Goal: Find specific page/section: Find specific page/section

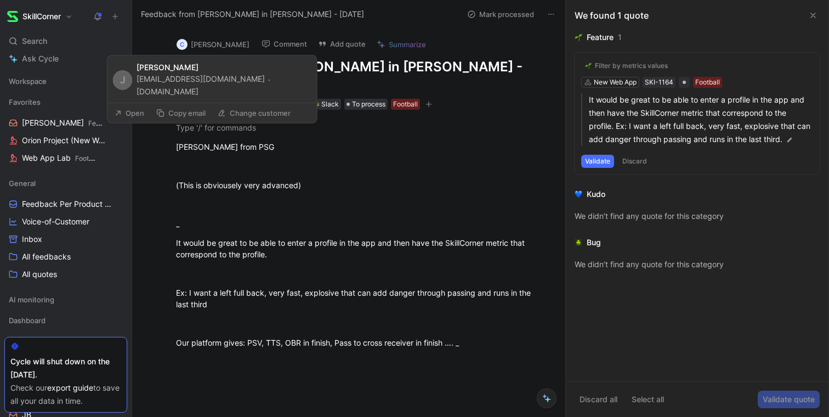
click at [231, 44] on button "c [PERSON_NAME]" at bounding box center [213, 44] width 83 height 16
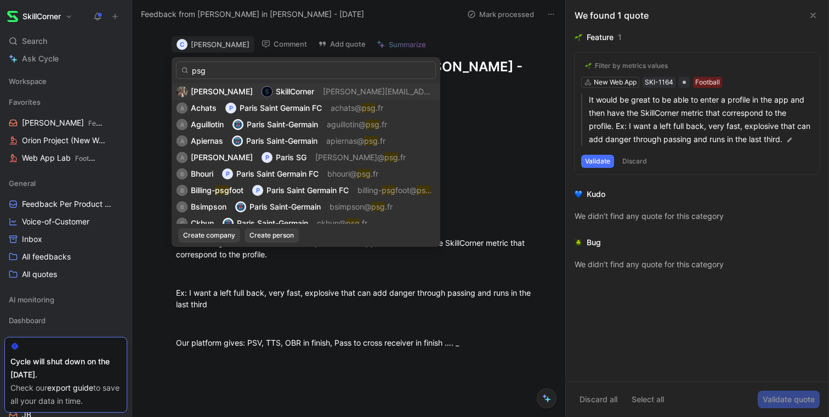
type input "psg"
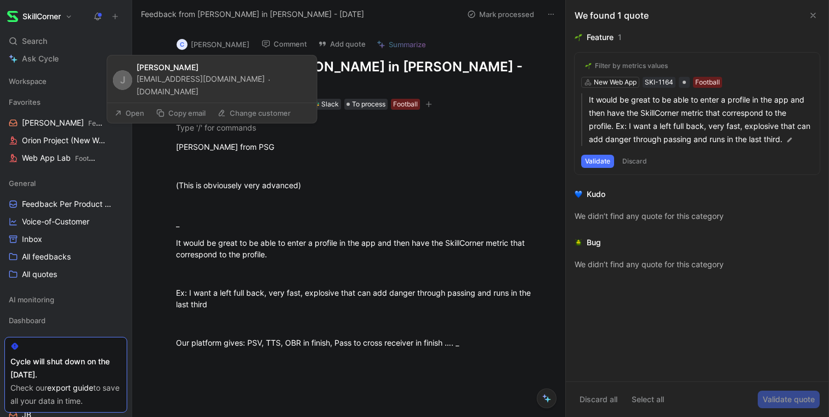
click at [195, 50] on button "c [PERSON_NAME]" at bounding box center [213, 44] width 83 height 16
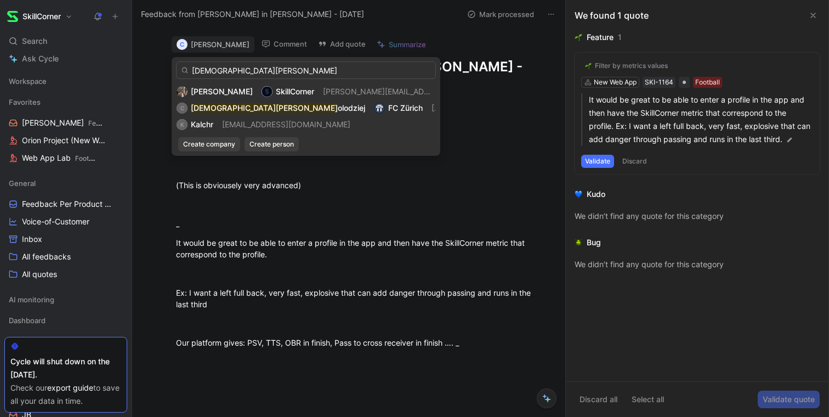
type input "[DEMOGRAPHIC_DATA][PERSON_NAME]"
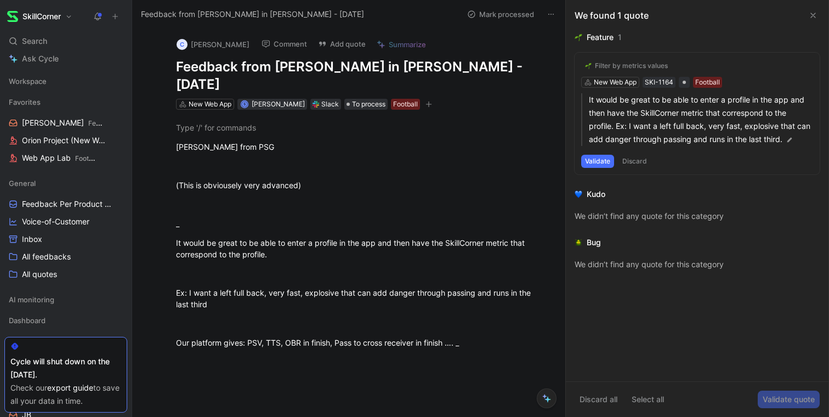
click at [212, 46] on button "c [PERSON_NAME]" at bounding box center [213, 44] width 83 height 16
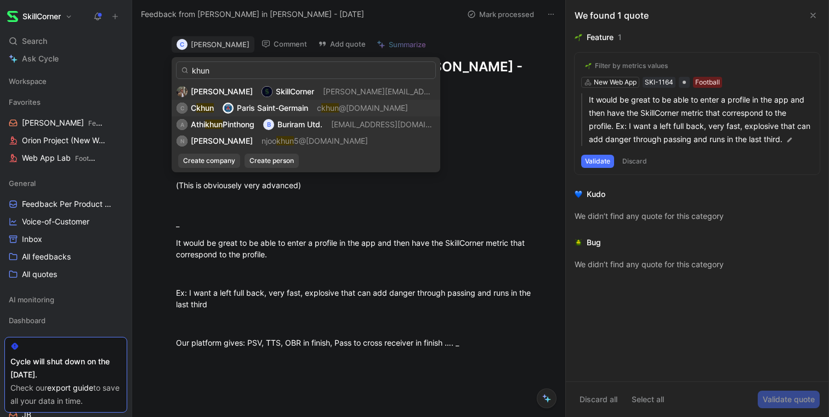
type input "khun"
click at [264, 108] on span "Paris Saint-Germain" at bounding box center [272, 107] width 71 height 9
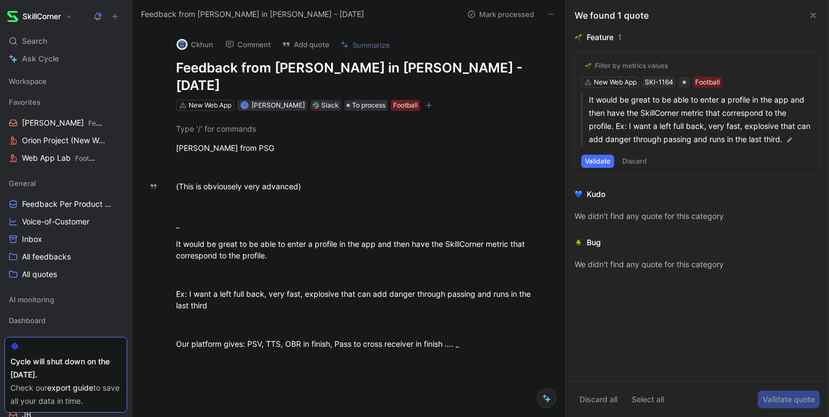
click at [812, 13] on icon at bounding box center [813, 15] width 9 height 9
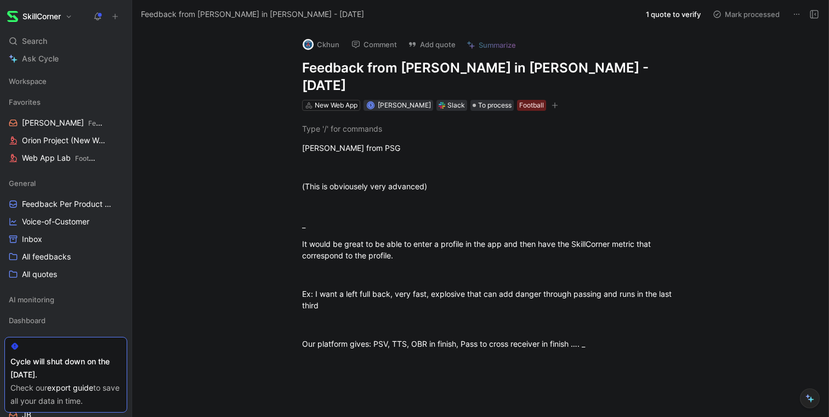
click at [81, 388] on link "export guide" at bounding box center [70, 387] width 46 height 9
